Goal: Task Accomplishment & Management: Use online tool/utility

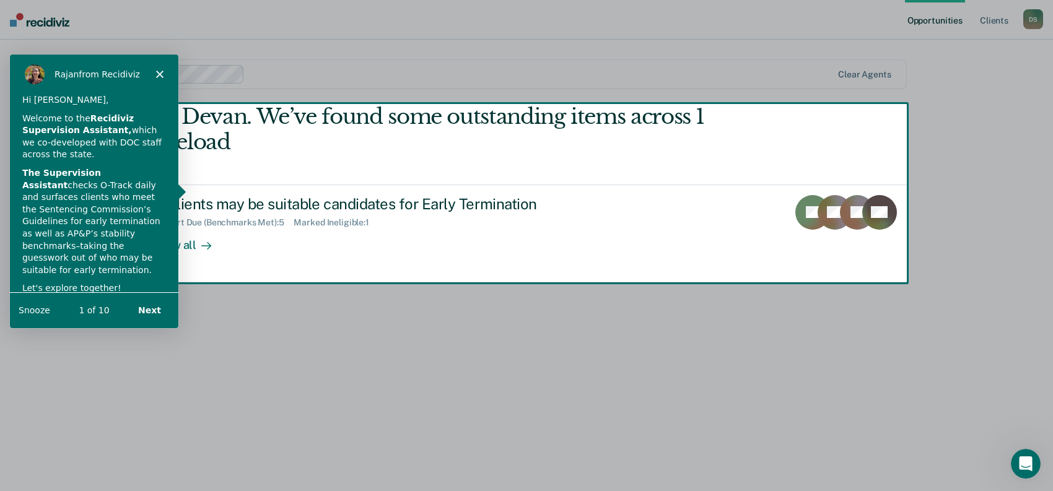
click at [149, 306] on button "Next" at bounding box center [149, 309] width 48 height 25
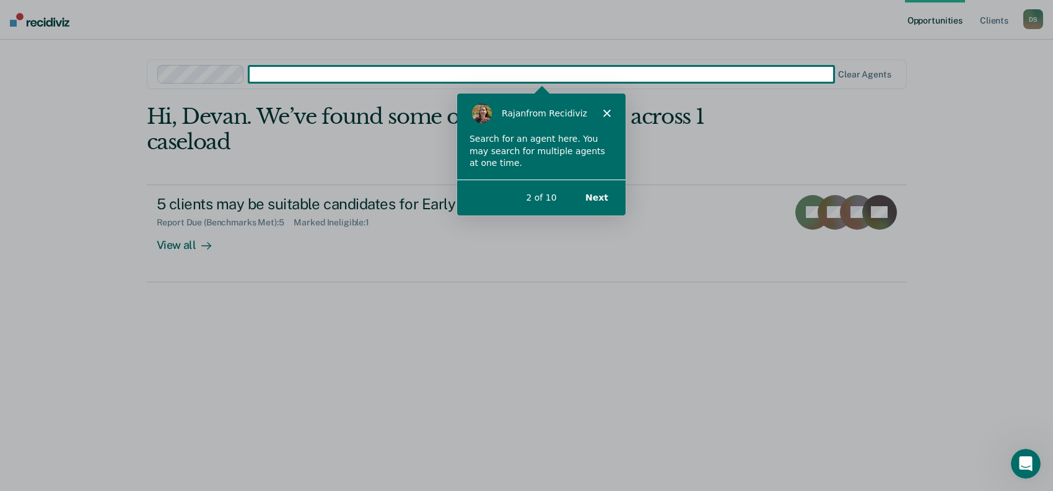
click at [596, 195] on button "Next" at bounding box center [596, 196] width 48 height 25
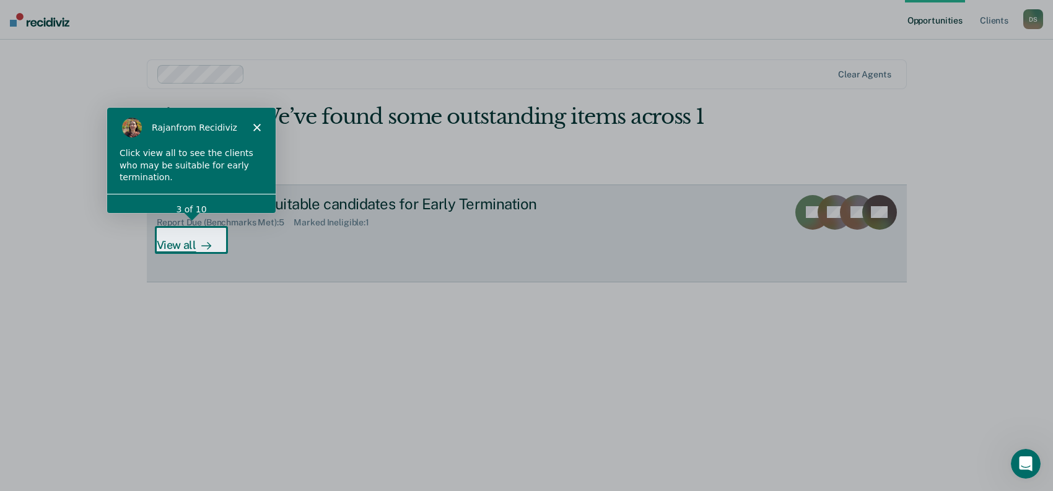
click at [189, 240] on div "View all" at bounding box center [191, 240] width 69 height 24
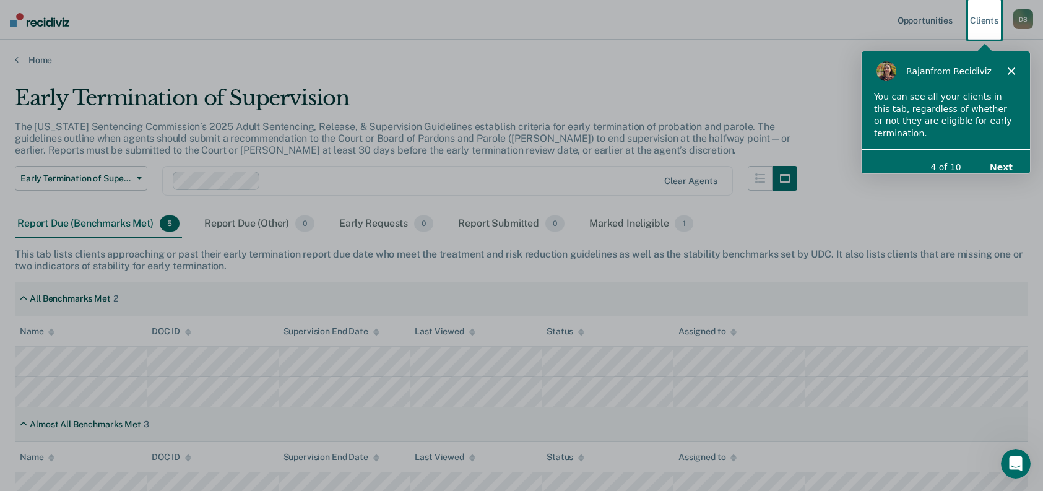
click at [1002, 154] on button "Next" at bounding box center [1001, 166] width 48 height 25
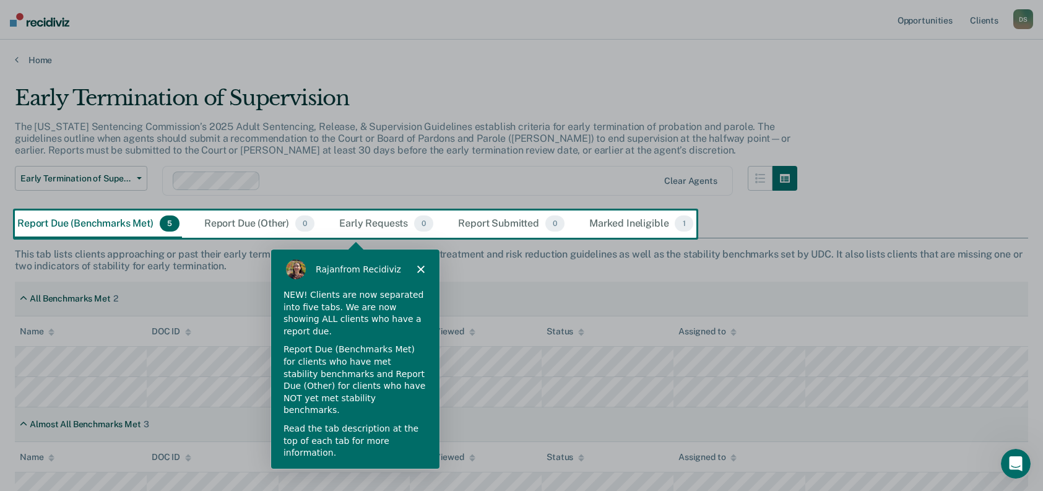
click at [411, 474] on button "Next" at bounding box center [410, 486] width 48 height 25
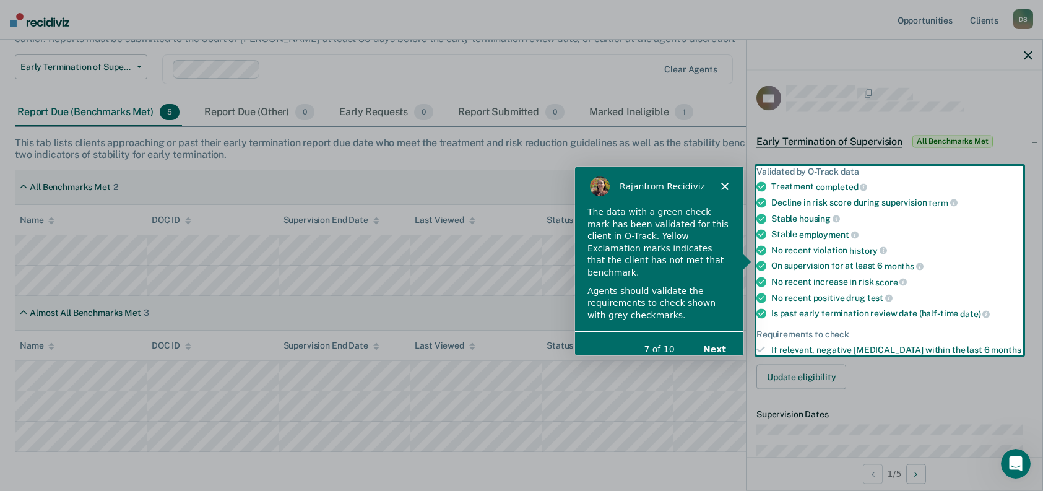
scroll to position [162, 0]
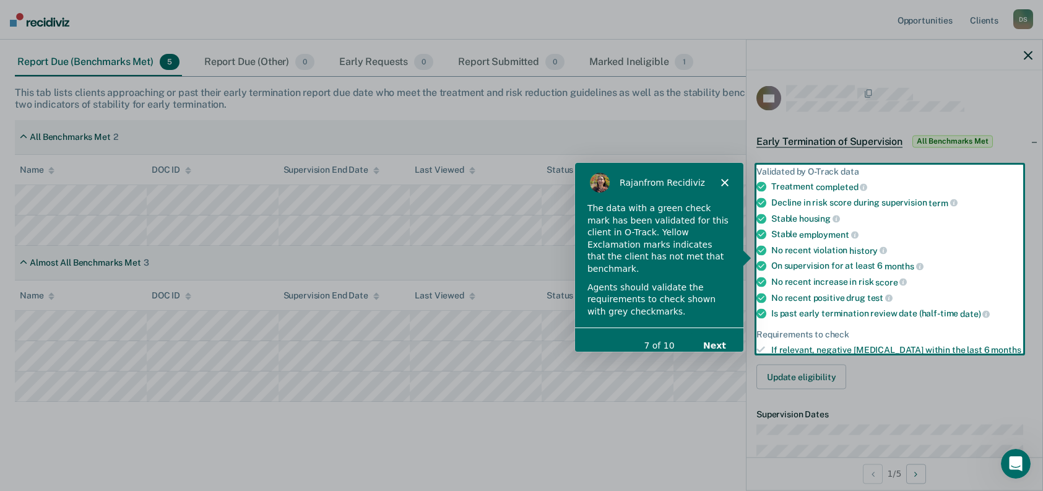
click at [716, 334] on button "Next" at bounding box center [714, 345] width 48 height 25
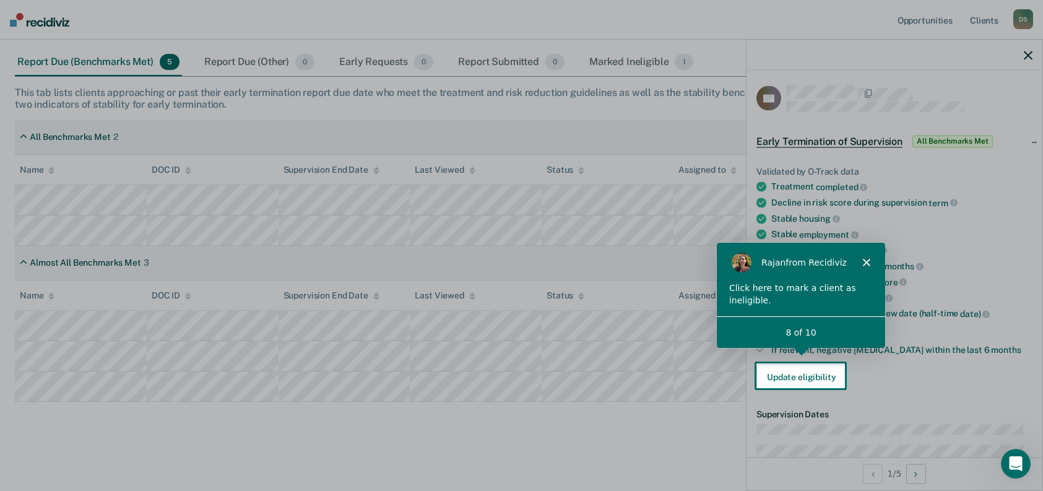
scroll to position [0, 0]
click at [799, 376] on button "Update eligibility" at bounding box center [802, 377] width 90 height 25
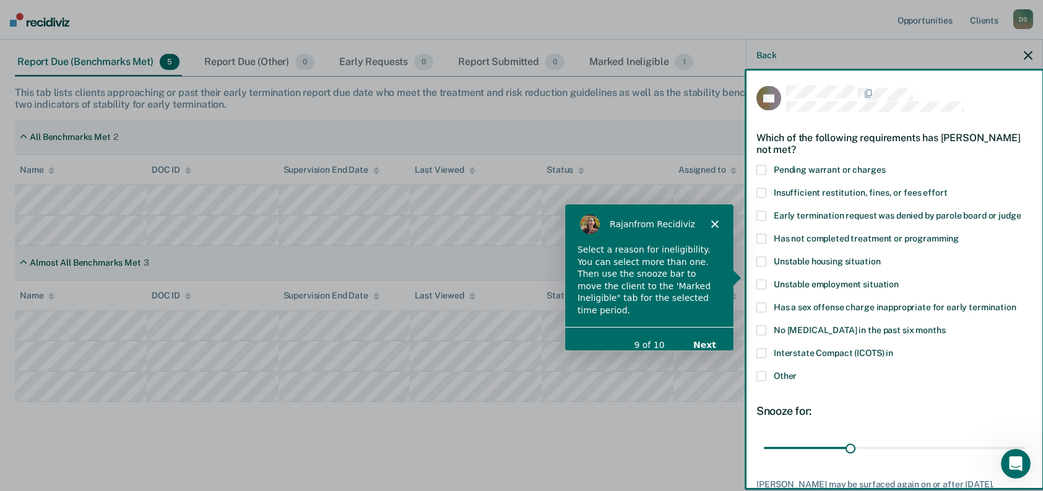
click at [711, 332] on button "Next" at bounding box center [704, 344] width 48 height 25
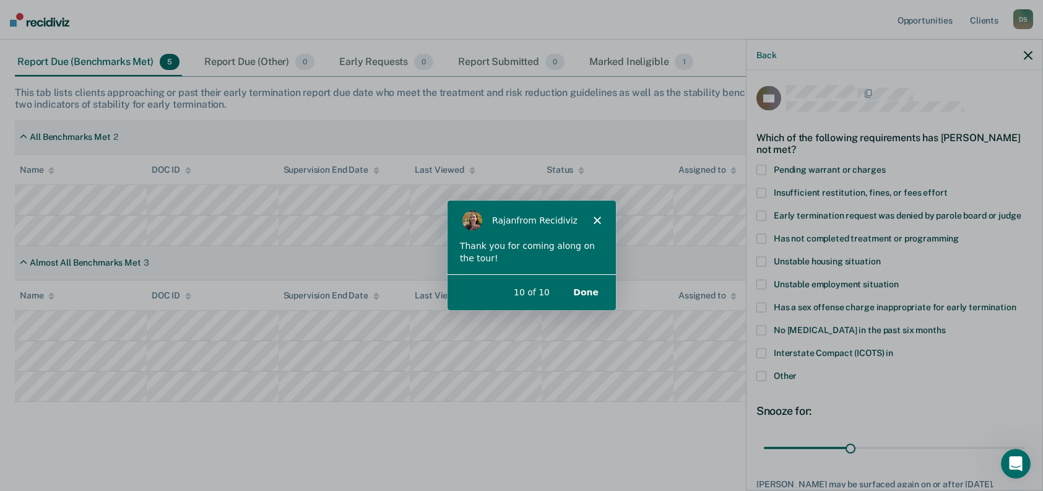
click at [589, 288] on button "Done" at bounding box center [585, 291] width 50 height 25
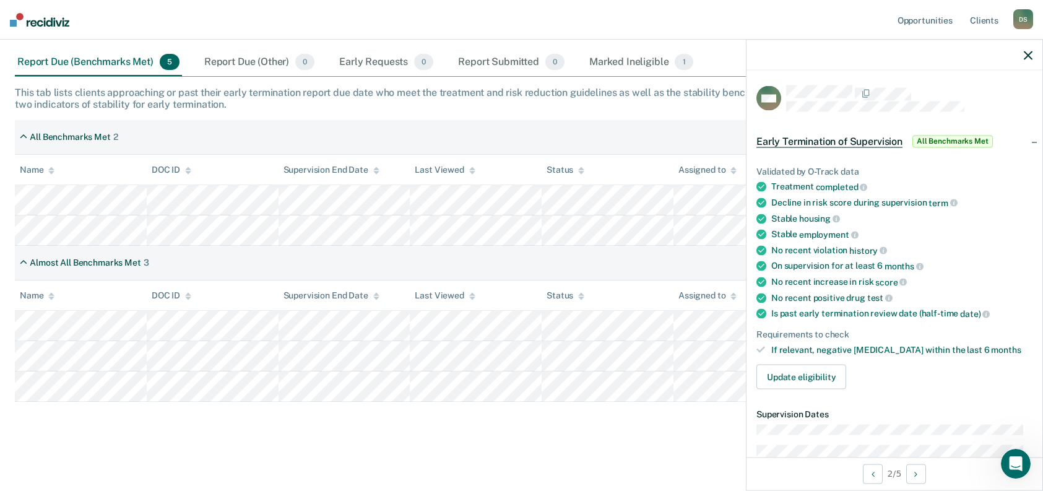
click at [83, 61] on div "Report Due (Benchmarks Met) 5" at bounding box center [98, 62] width 167 height 27
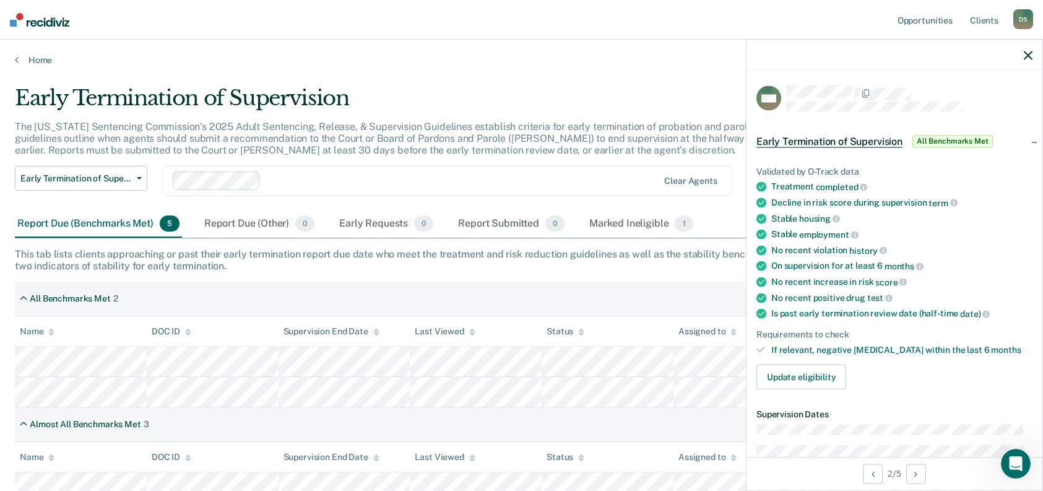
scroll to position [162, 0]
